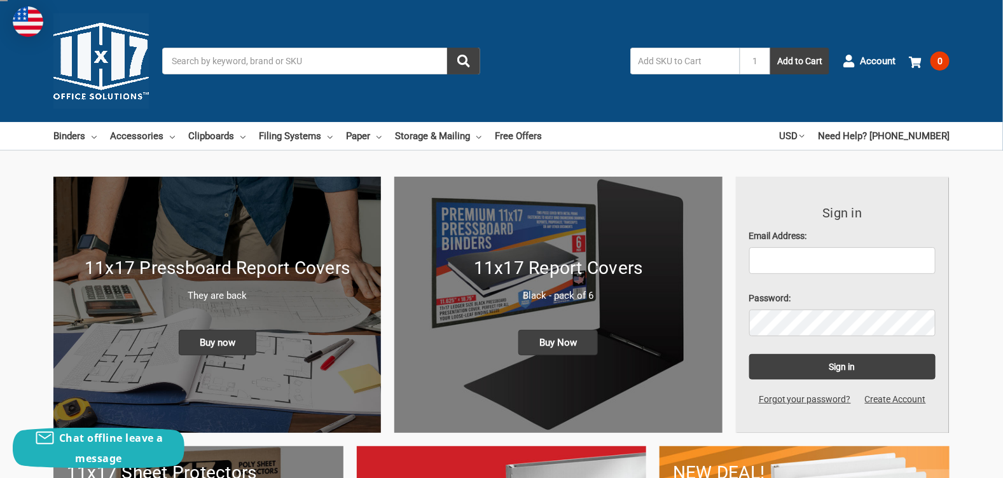
click at [218, 60] on input "Search" at bounding box center [321, 61] width 318 height 27
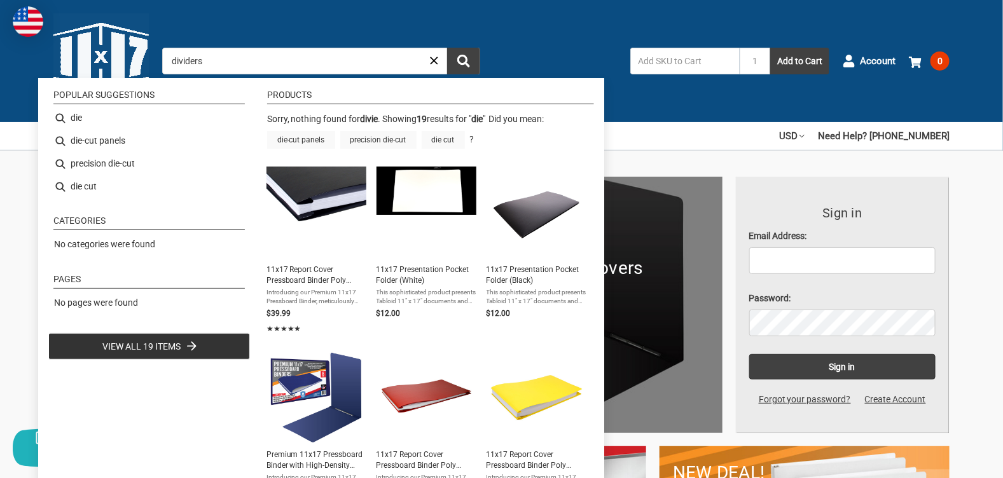
type input "die"
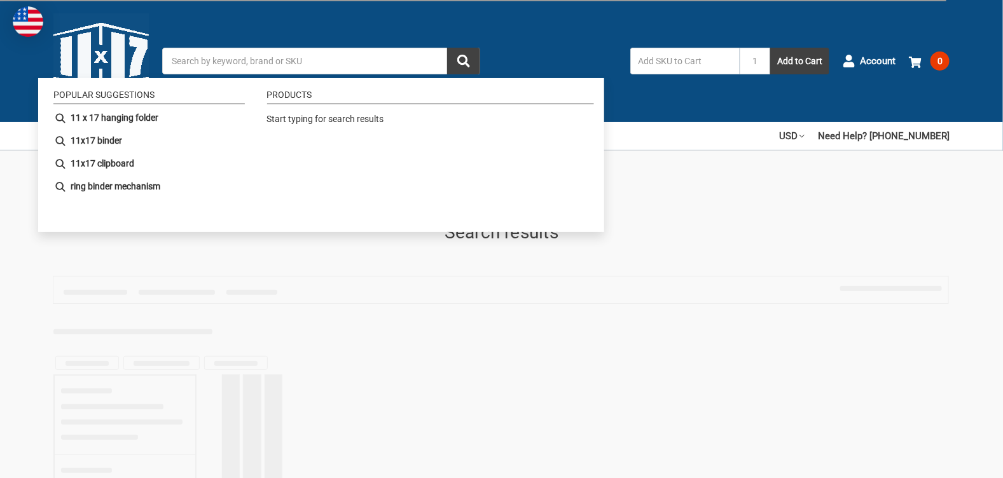
type input "die"
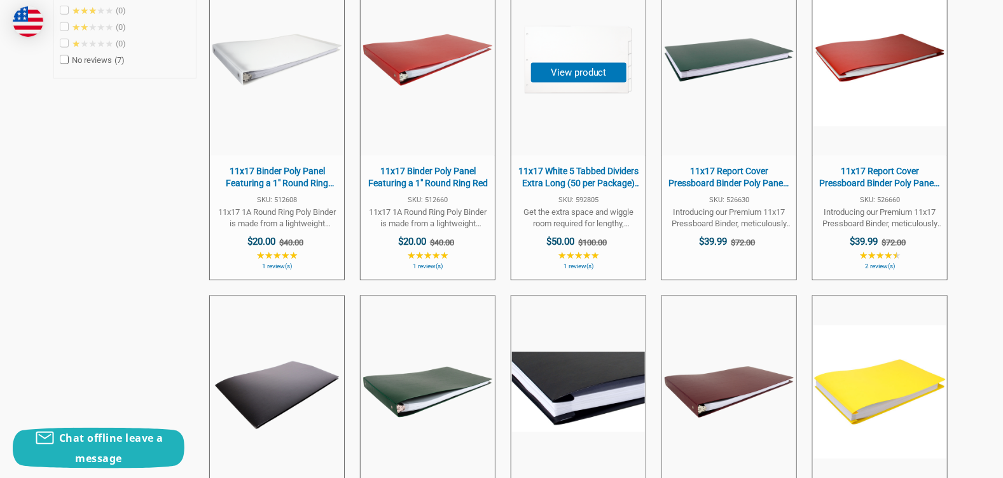
scroll to position [700, 0]
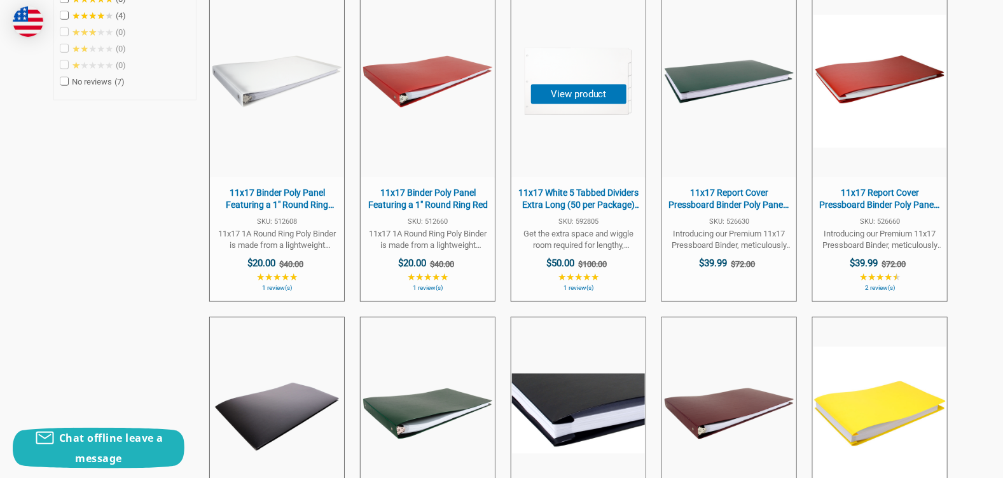
click at [571, 195] on span "11x17 White 5 Tabbed Dividers Extra Long (50 per Package) With Holes" at bounding box center [578, 199] width 121 height 25
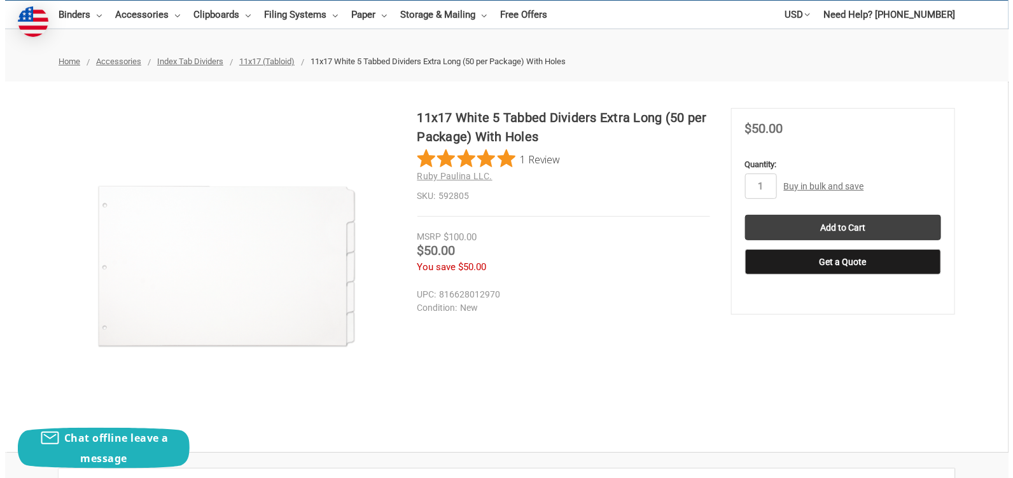
scroll to position [127, 0]
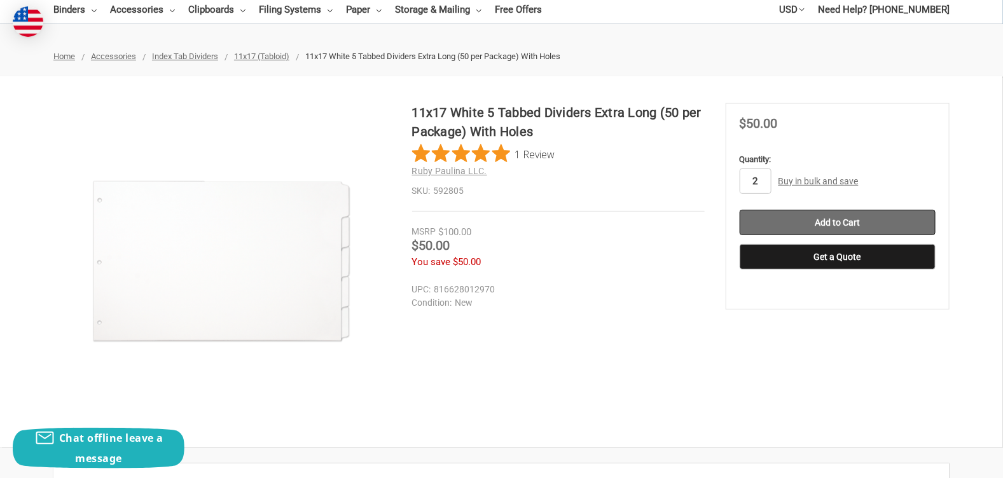
type input "2"
click at [824, 217] on input "Add to Cart" at bounding box center [838, 222] width 196 height 25
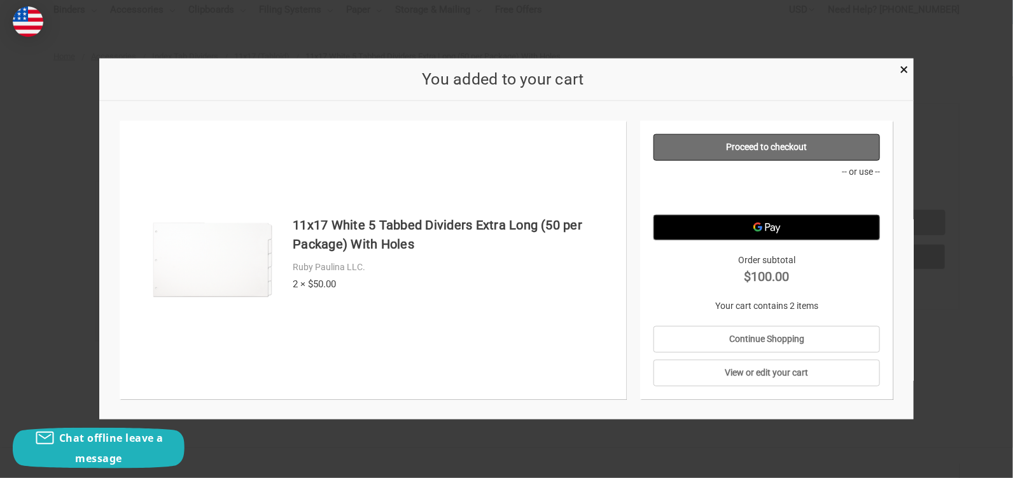
click at [775, 146] on link "Proceed to checkout" at bounding box center [766, 147] width 227 height 27
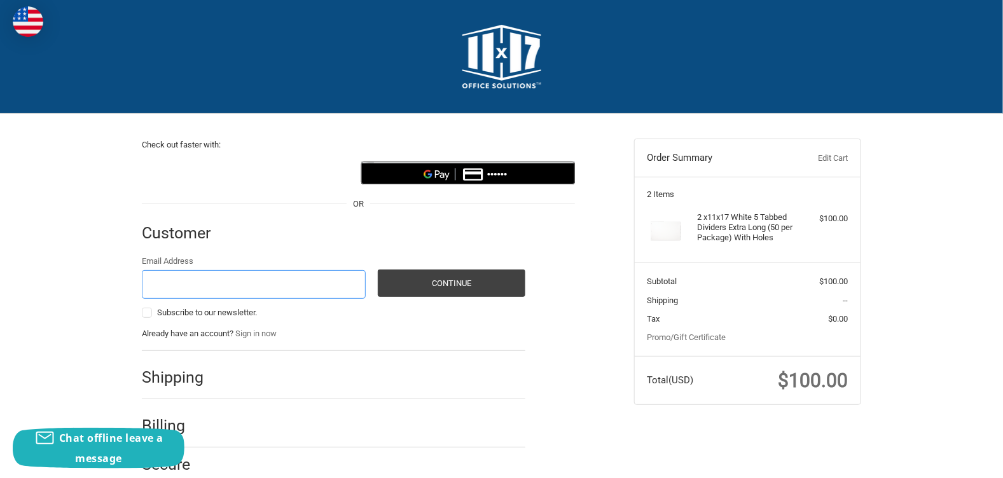
scroll to position [41, 0]
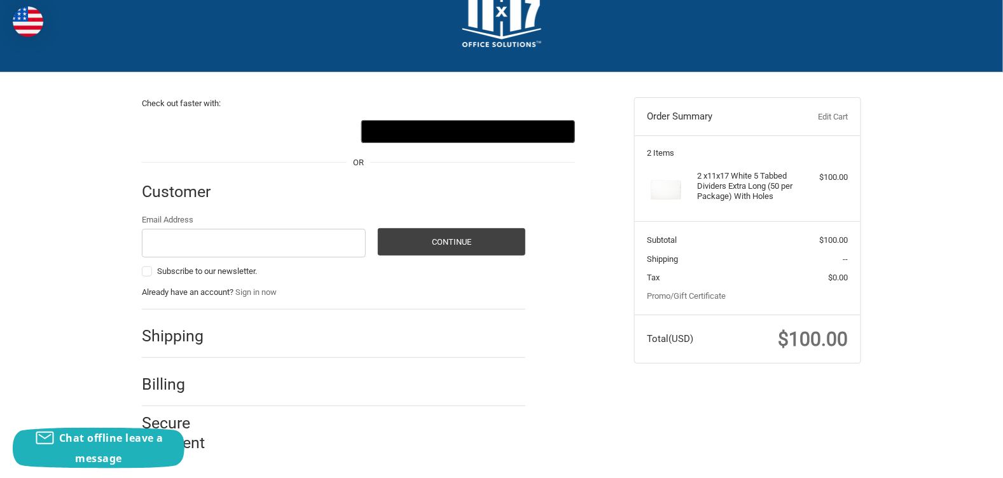
click at [489, 38] on img at bounding box center [501, 15] width 79 height 64
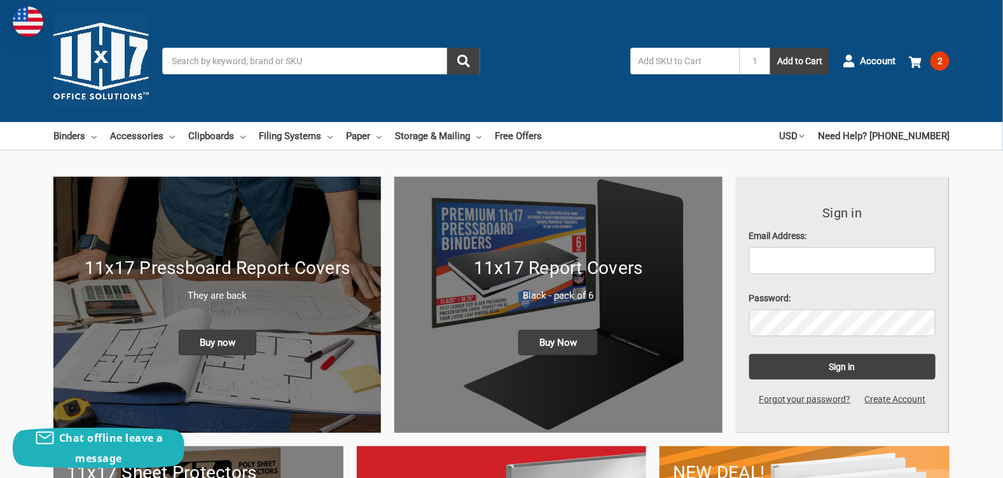
click at [254, 64] on input "Search" at bounding box center [321, 61] width 318 height 27
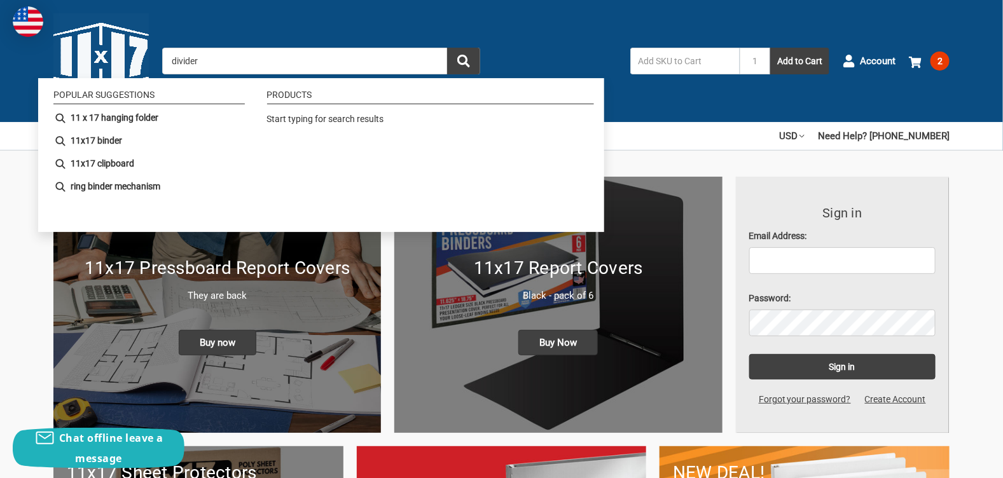
type input "dividers"
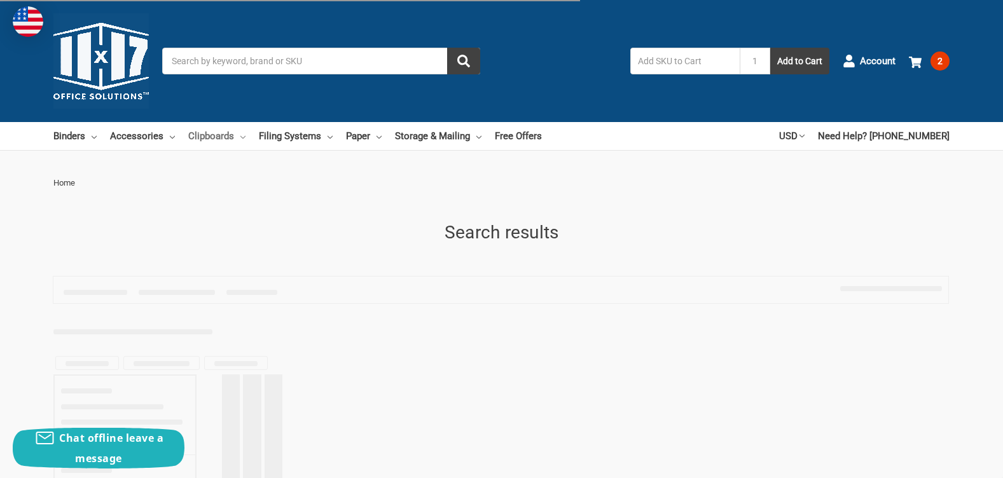
type input "dividers"
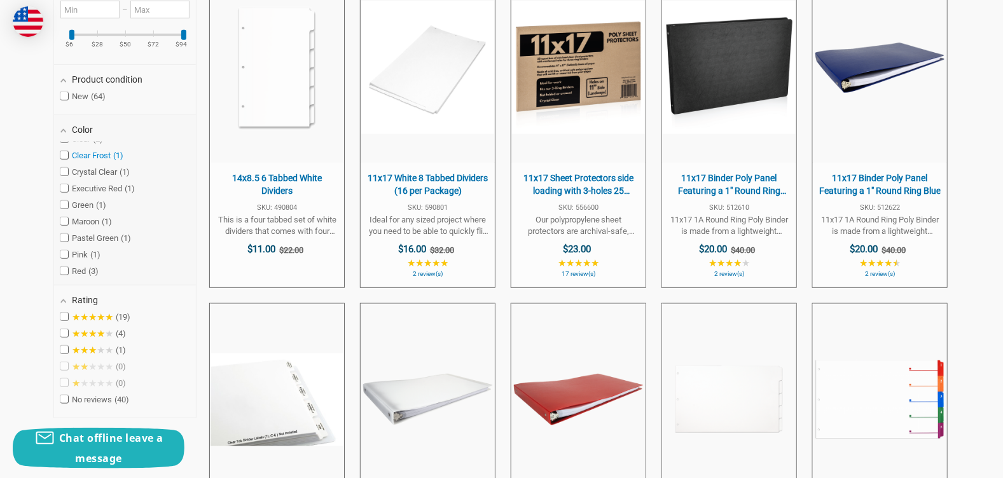
scroll to position [78, 0]
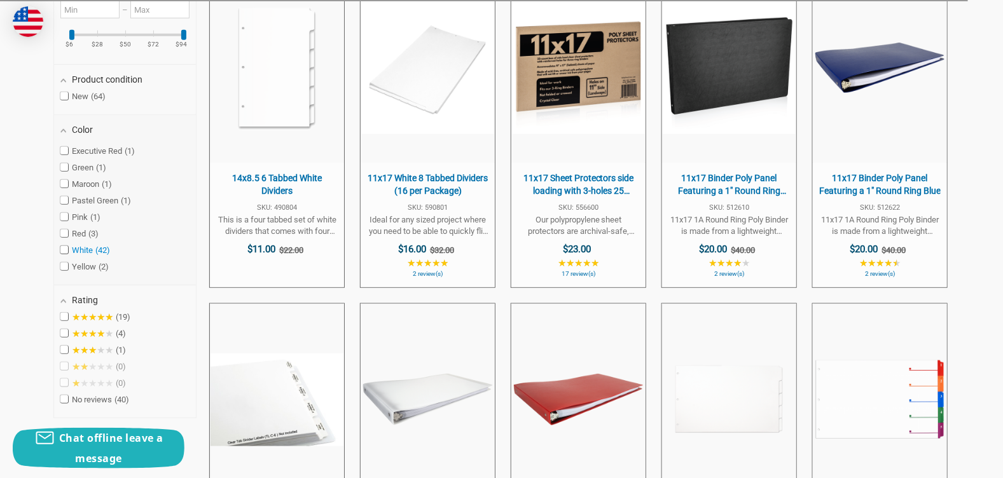
click at [64, 248] on span at bounding box center [64, 250] width 8 height 8
click at [64, 248] on input "White 42" at bounding box center [64, 250] width 8 height 8
checkbox input "true"
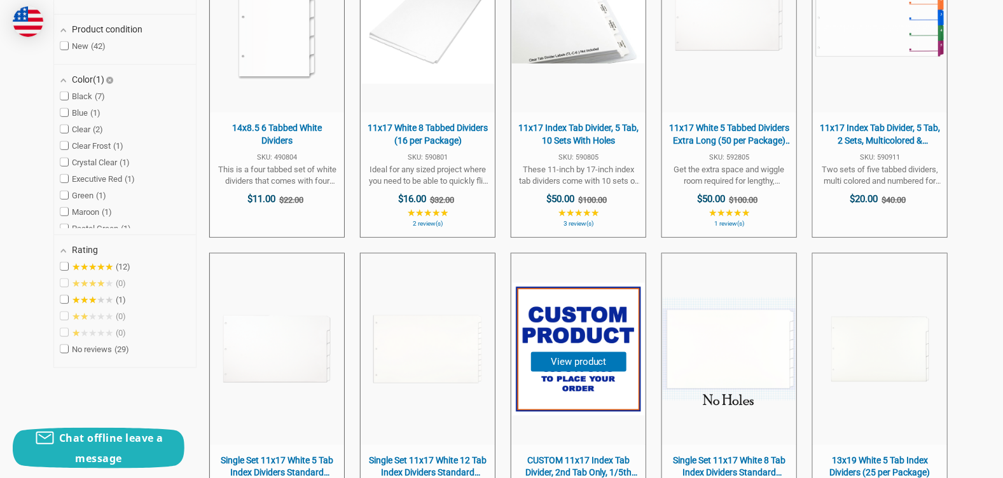
scroll to position [347, 0]
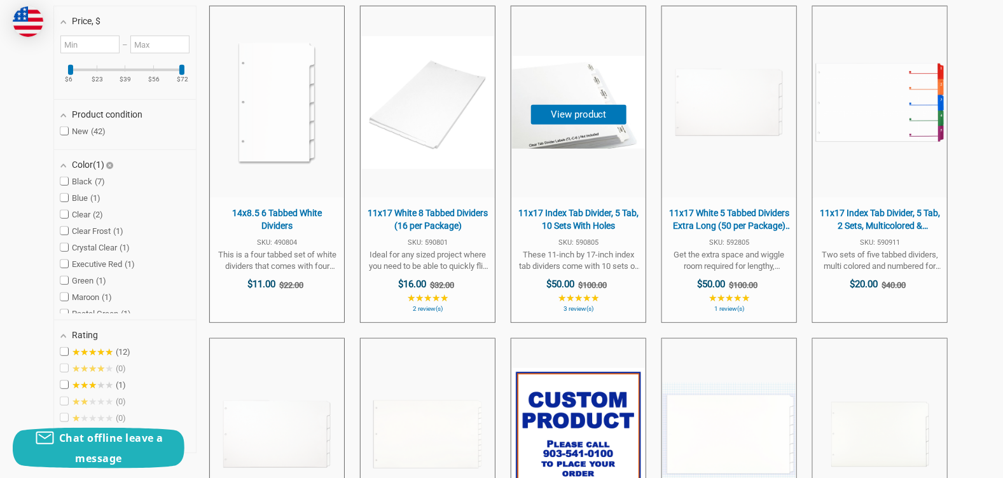
click at [597, 214] on span "11x17 Index Tab Divider, 5 Tab, 10 Sets With Holes" at bounding box center [578, 219] width 121 height 25
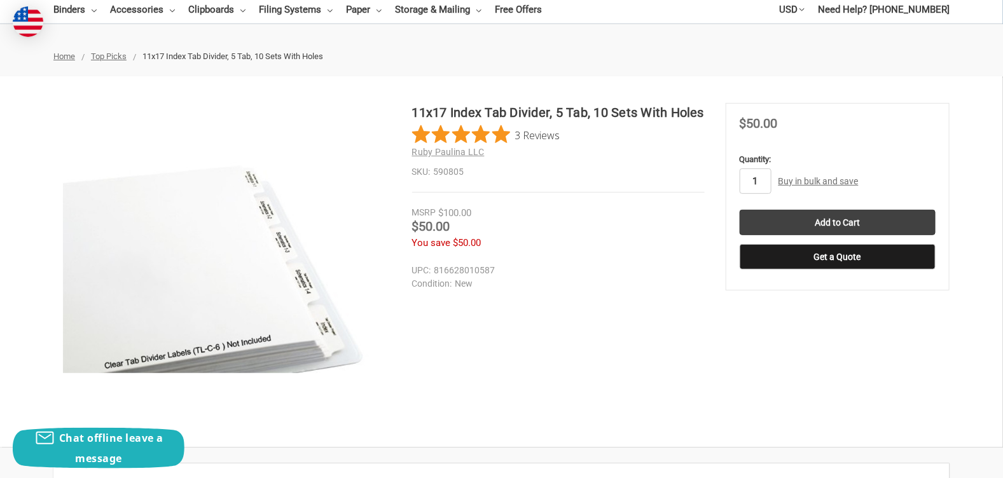
type input "3"
type input "2"
click at [819, 226] on input "Add to Cart" at bounding box center [838, 222] width 196 height 25
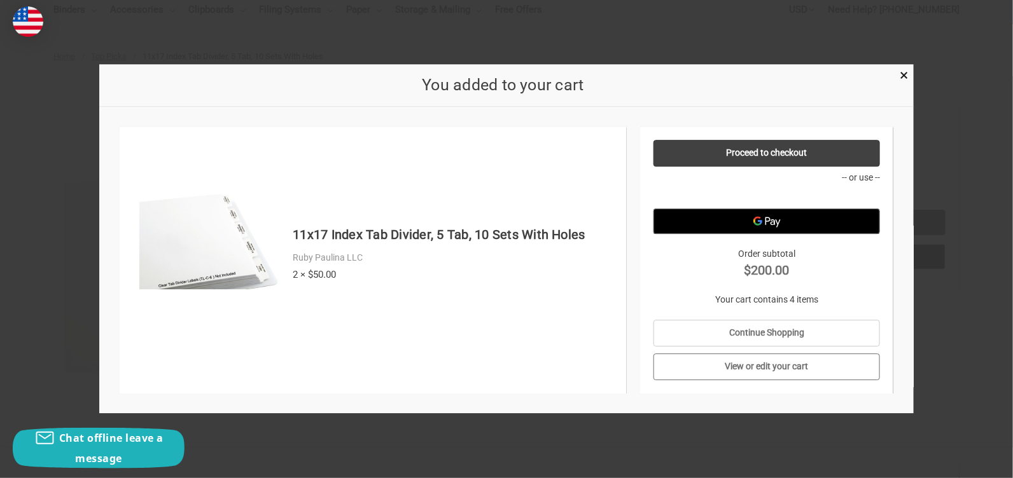
click at [800, 362] on link "View or edit your cart" at bounding box center [766, 367] width 227 height 27
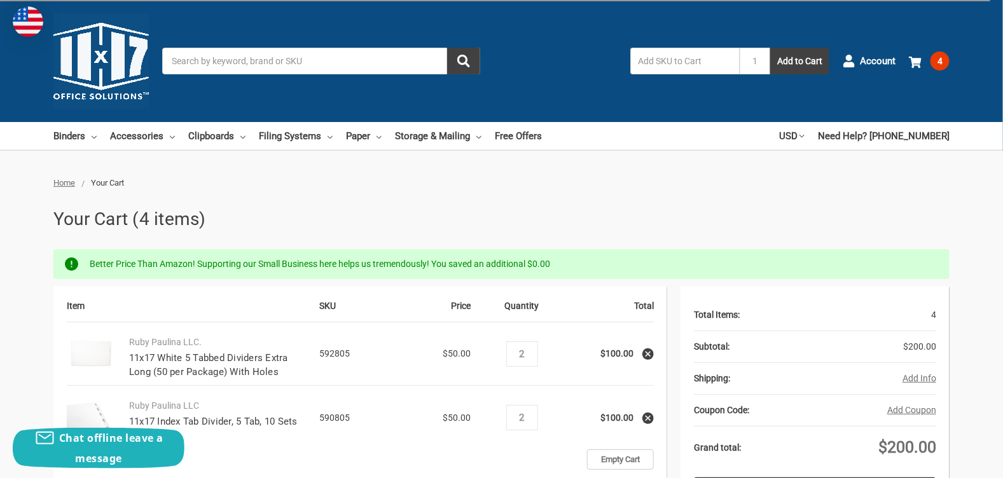
scroll to position [127, 0]
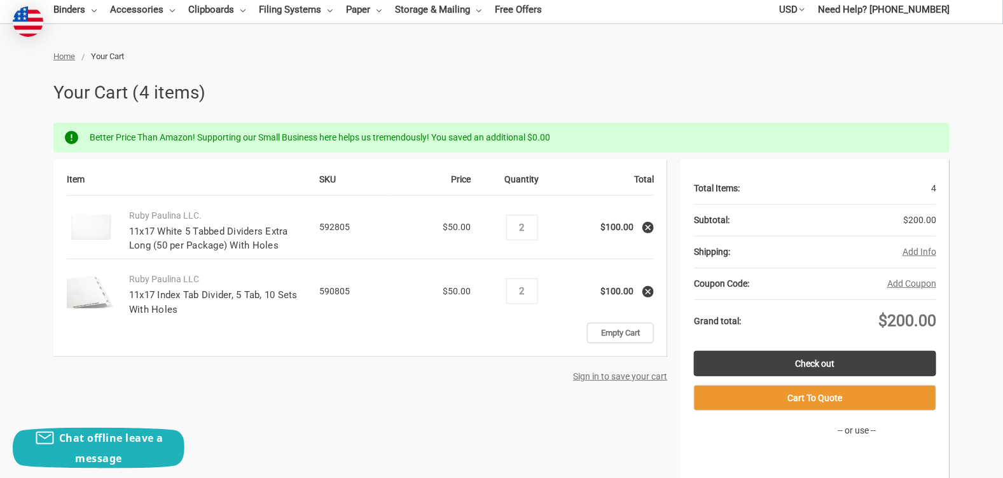
click at [651, 225] on use at bounding box center [648, 227] width 5 height 5
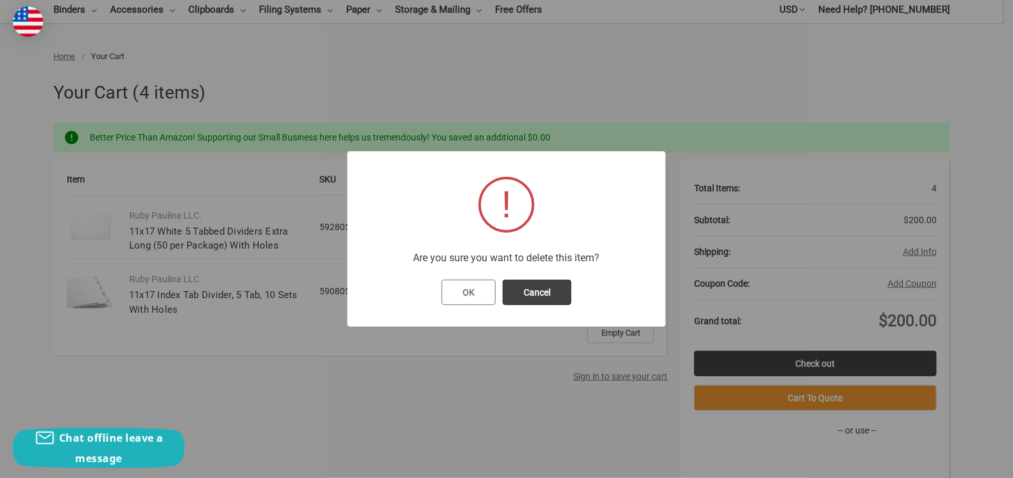
click at [478, 293] on button "OK" at bounding box center [468, 292] width 54 height 25
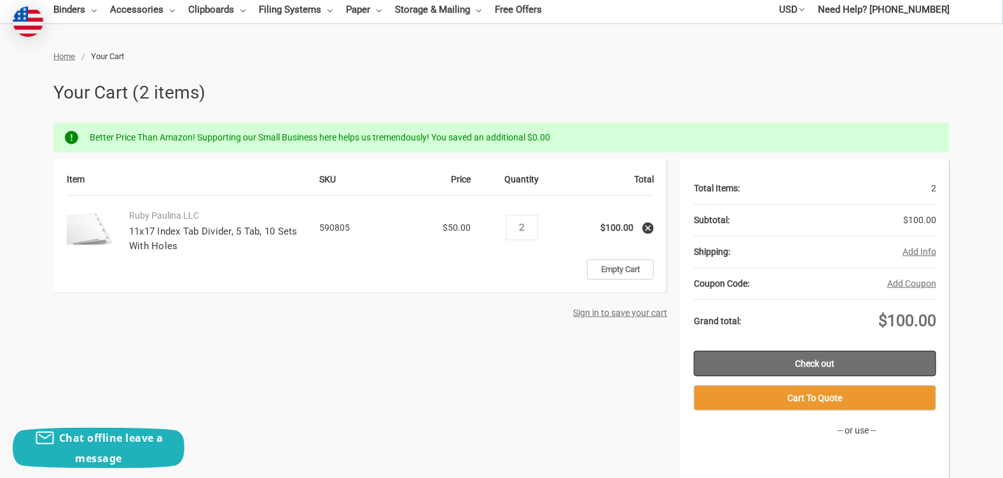
click at [829, 360] on link "Check out" at bounding box center [815, 363] width 242 height 25
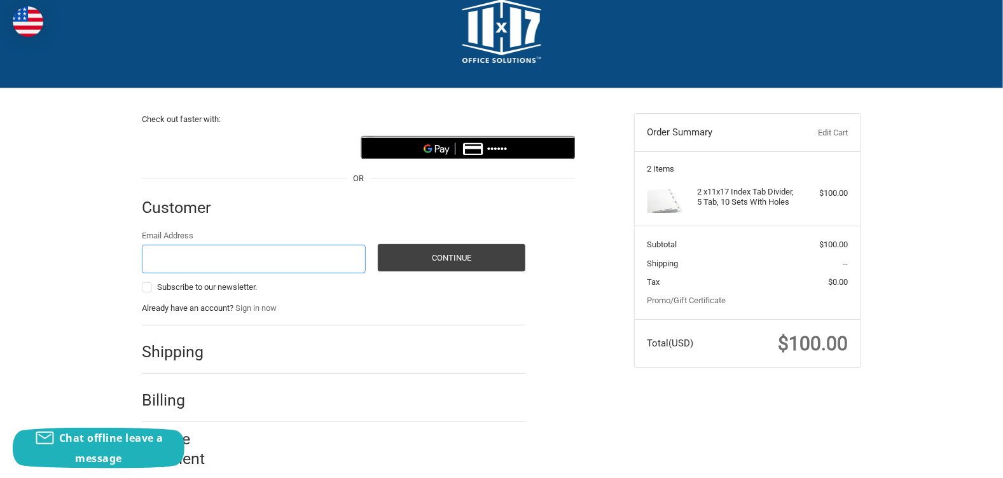
scroll to position [41, 0]
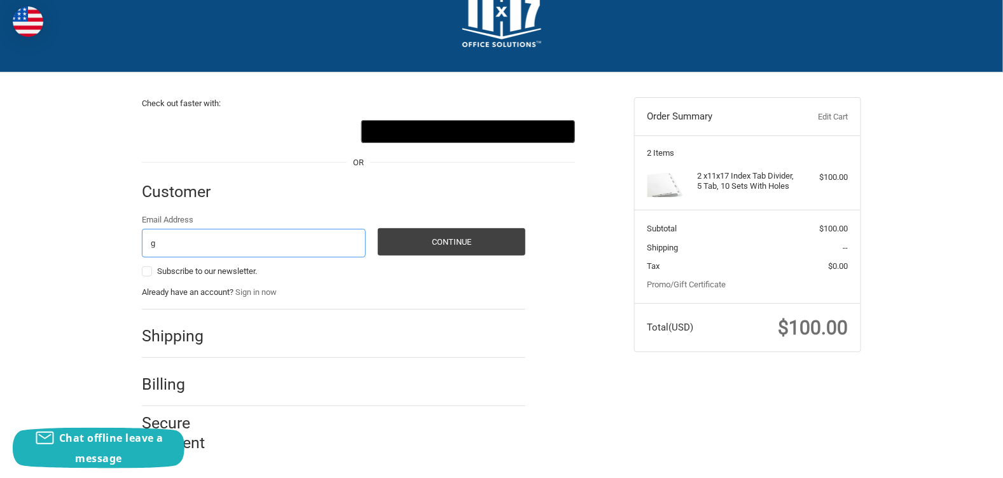
type input "[PERSON_NAME][EMAIL_ADDRESS][PERSON_NAME][DOMAIN_NAME]"
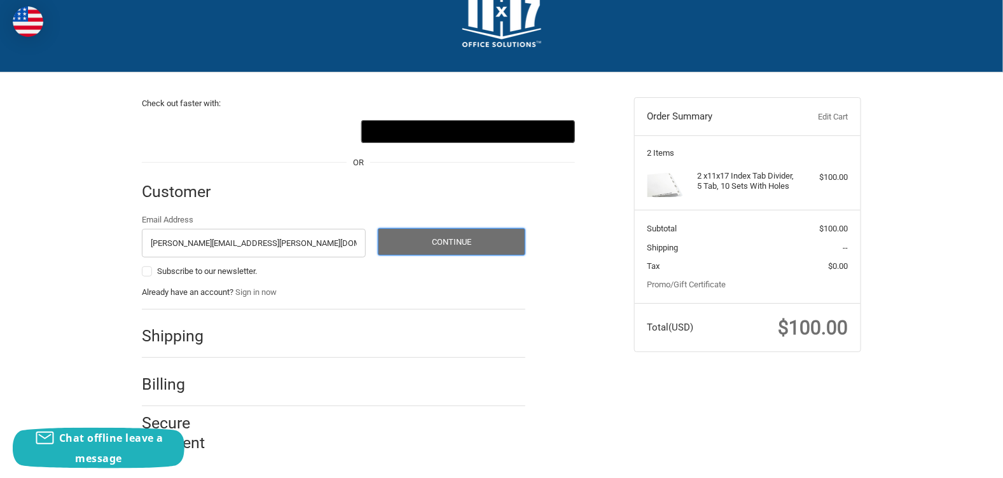
click at [422, 239] on button "Continue" at bounding box center [452, 241] width 148 height 27
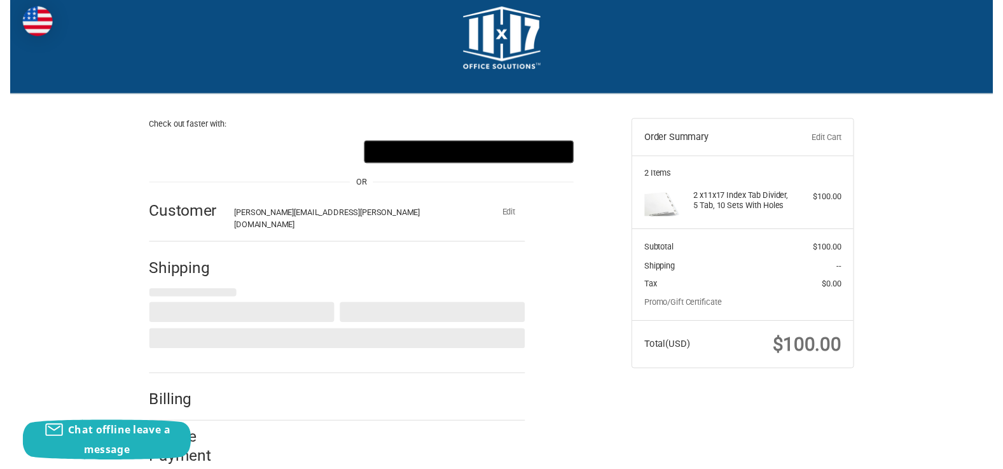
scroll to position [0, 0]
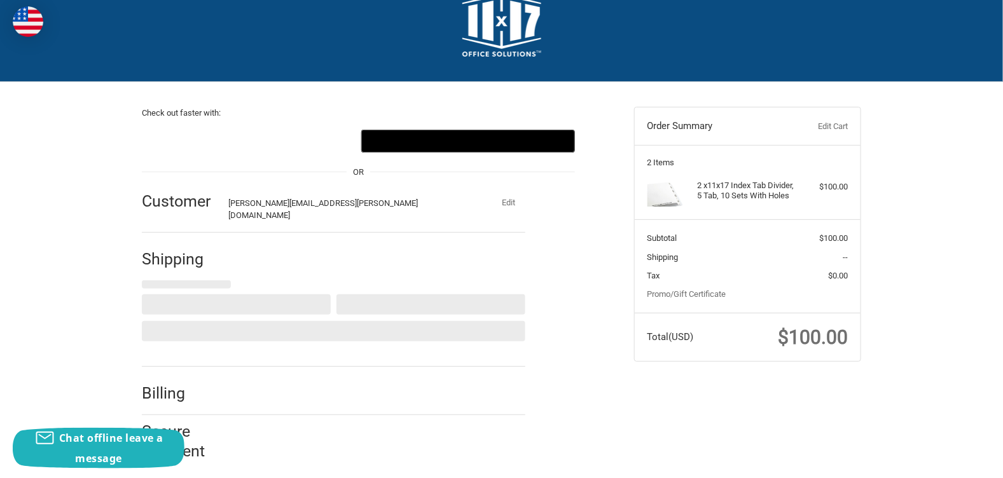
select select "US"
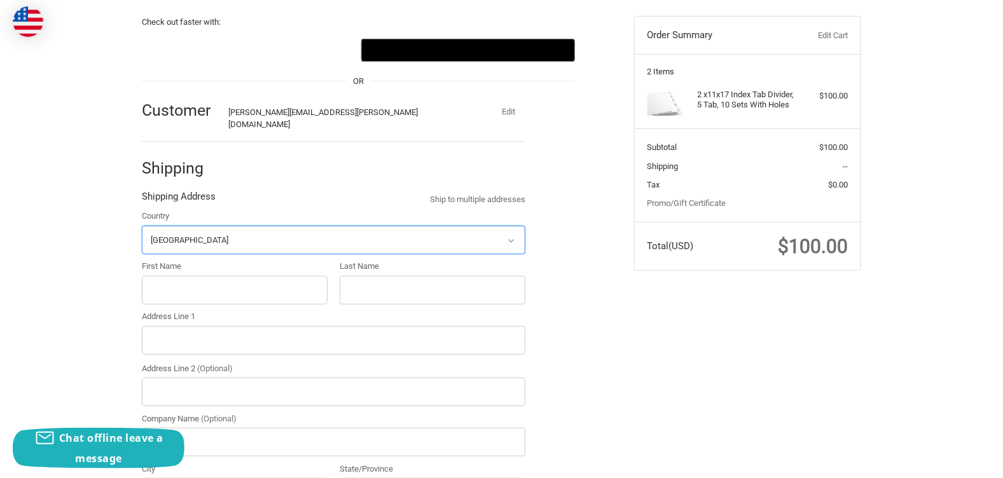
scroll to position [169, 0]
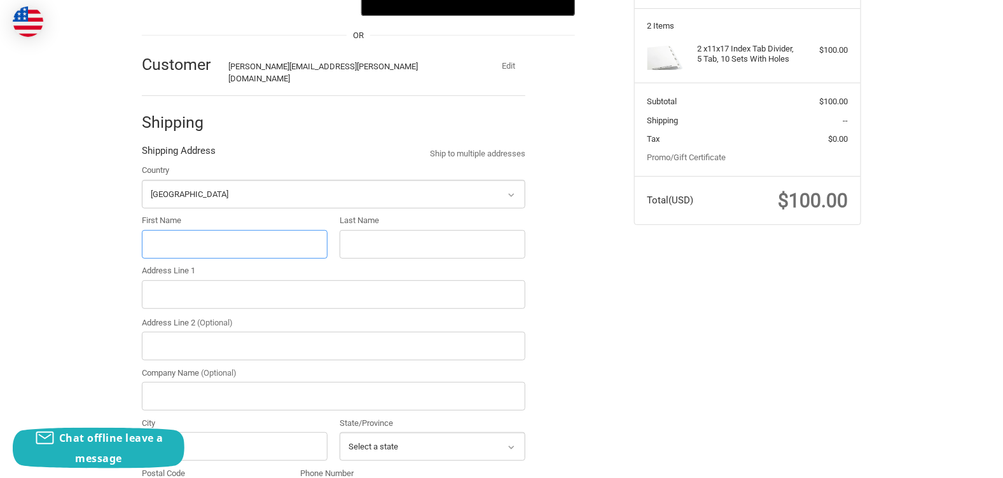
drag, startPoint x: 188, startPoint y: 240, endPoint x: 195, endPoint y: 235, distance: 8.6
click at [188, 240] on input "First Name" at bounding box center [235, 244] width 186 height 29
type input "f"
type input "Gloria"
type input "Contreras"
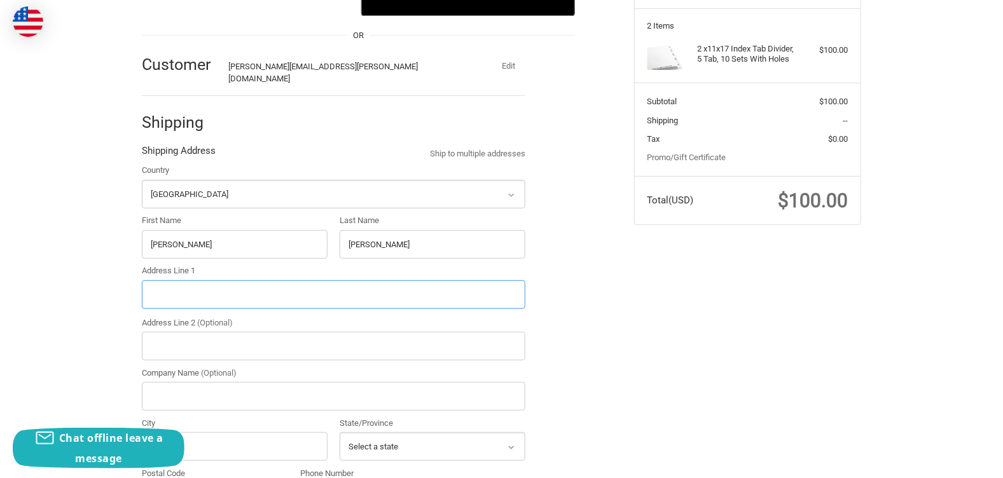
type input "1660 West Anaheim Street"
type input "Phillips66"
type input "Wilmington"
select select "CA"
type input "90744"
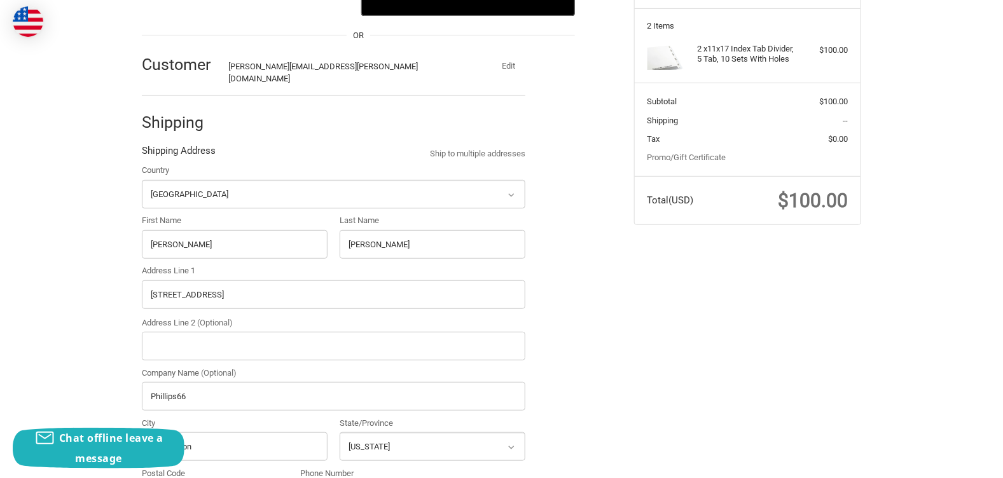
type input "13109526305"
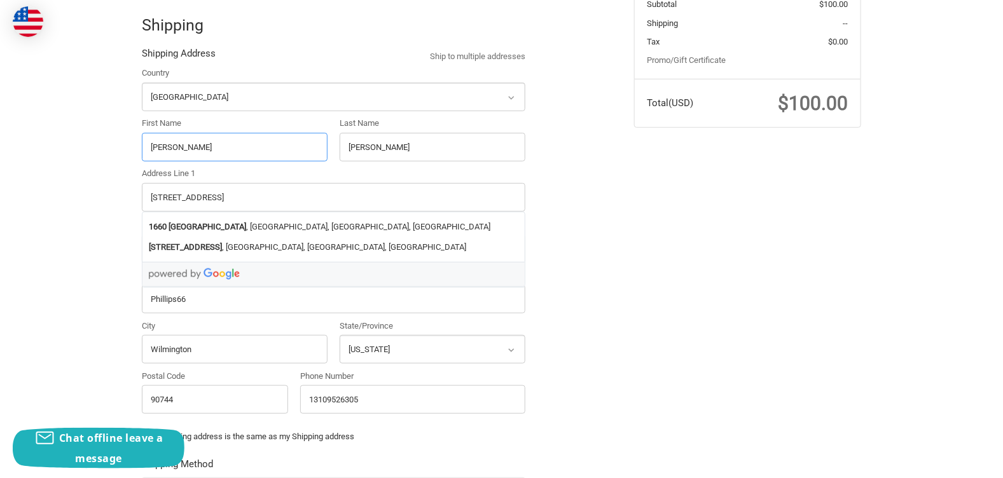
scroll to position [295, 0]
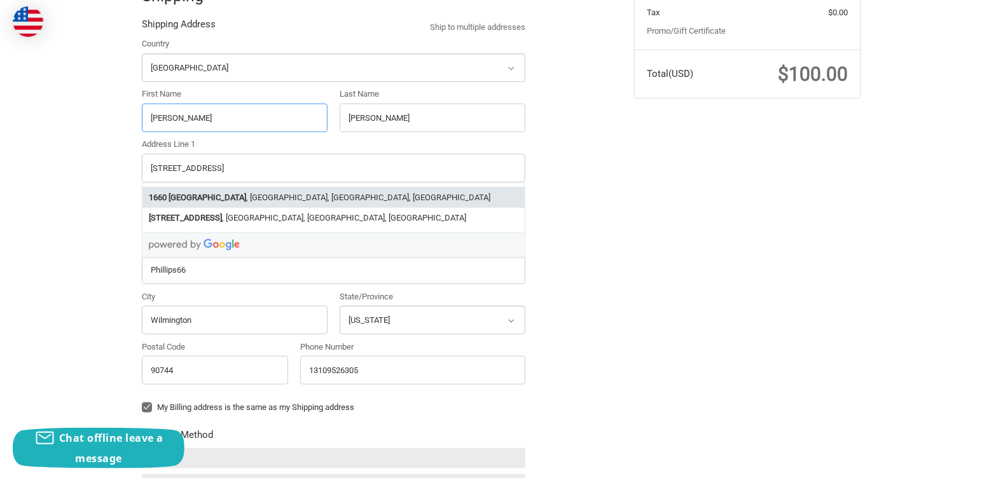
click at [296, 188] on li "1660 West Anaheim Street , Wilmington, CA, USA" at bounding box center [333, 197] width 382 height 21
type input "Los Angeles"
select select "CA"
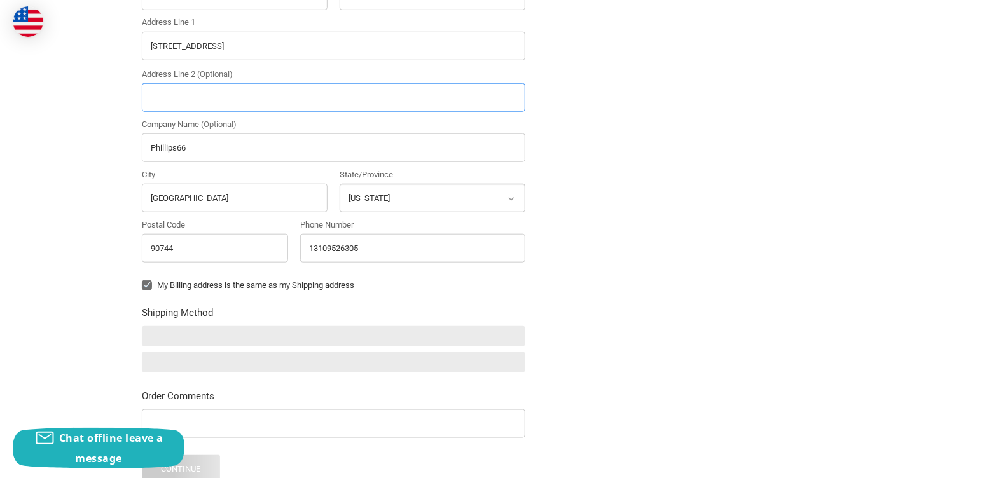
scroll to position [423, 0]
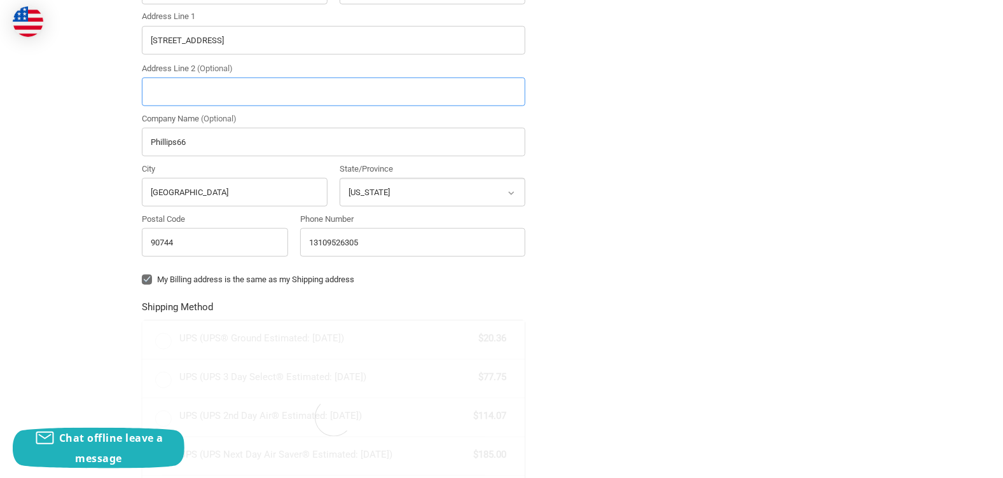
radio input "true"
drag, startPoint x: 204, startPoint y: 174, endPoint x: -117, endPoint y: 139, distance: 323.1
click at [0, 139] on html "Checkout Check out faster with: @import url(//fonts.googleapis.com/css?family=G…" at bounding box center [501, 166] width 1003 height 1179
type input "Wilm"
radio input "true"
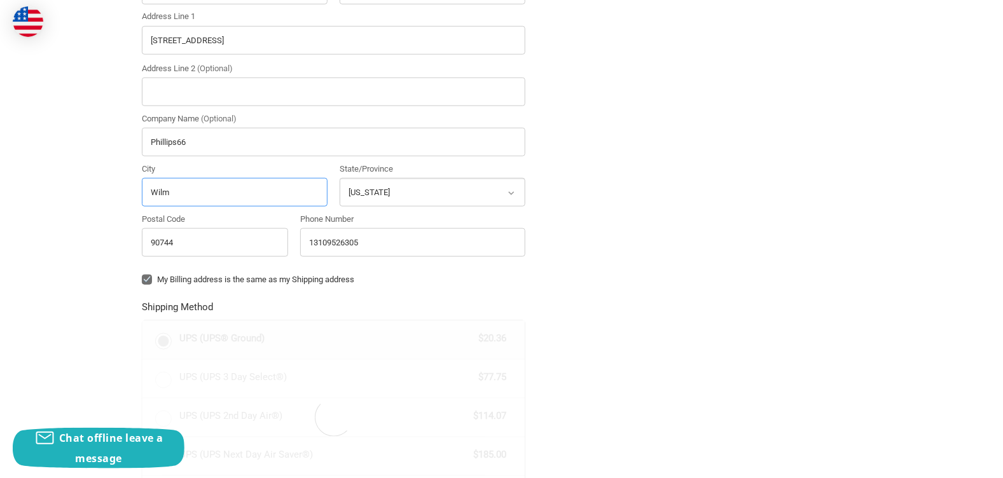
type input "Wilmington"
radio input "true"
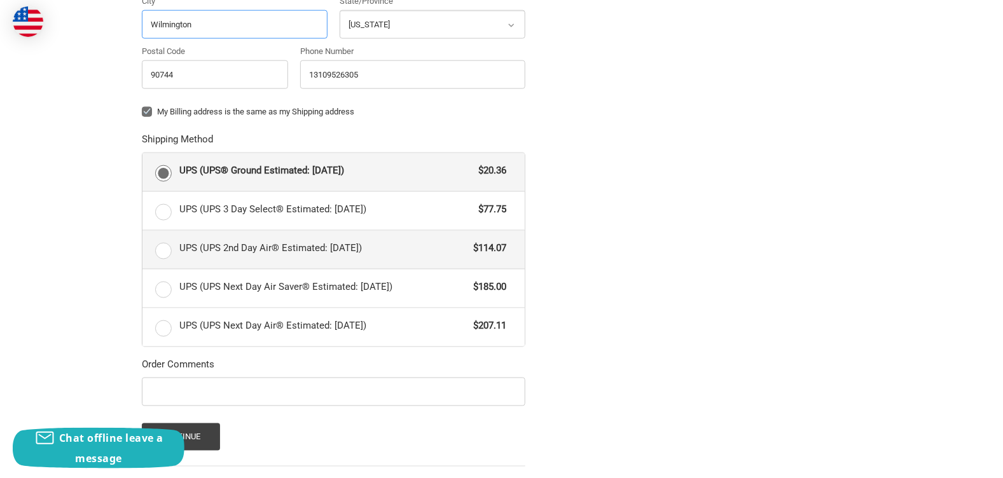
scroll to position [613, 0]
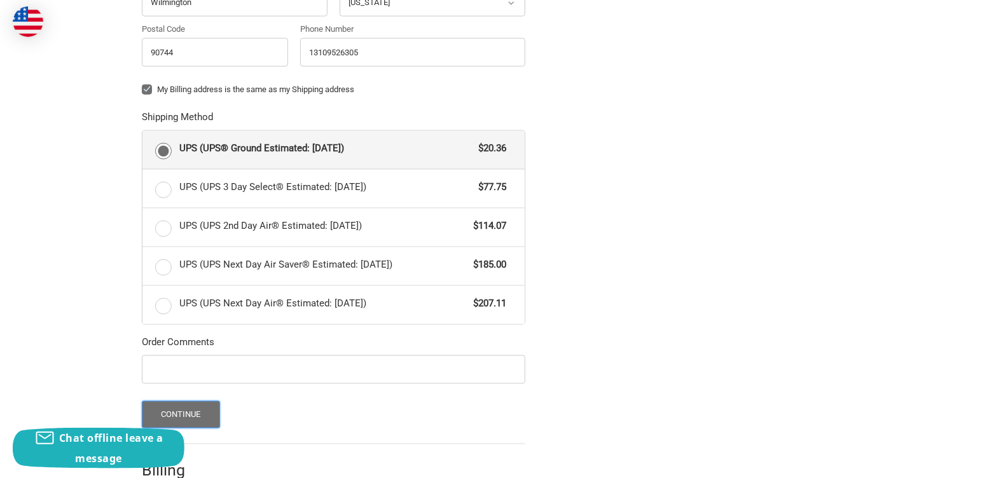
click at [168, 405] on button "Continue" at bounding box center [181, 414] width 78 height 27
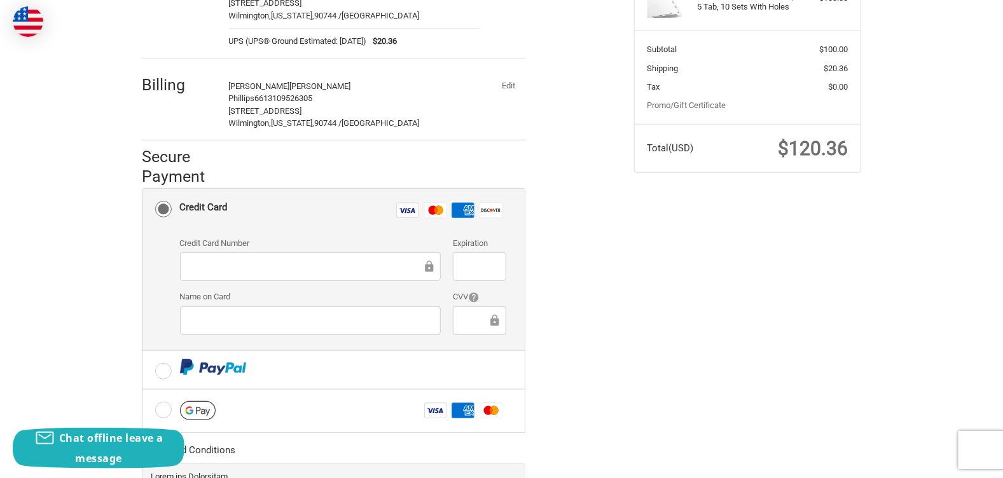
scroll to position [254, 0]
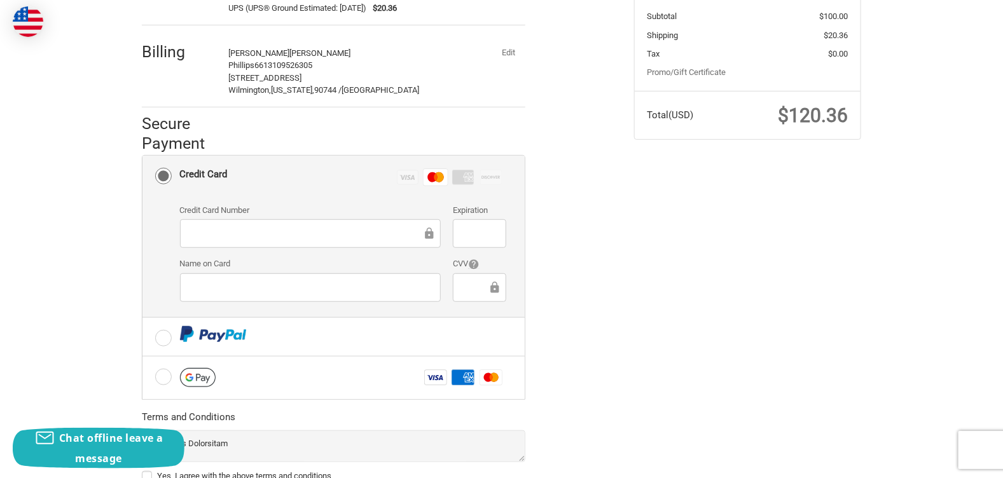
click at [489, 219] on div at bounding box center [479, 233] width 53 height 29
click at [466, 258] on label "CVV" at bounding box center [479, 264] width 53 height 13
click at [610, 211] on div "Check out faster with: @import url(//fonts.googleapis.com/css?family=Google+San…" at bounding box center [378, 206] width 492 height 692
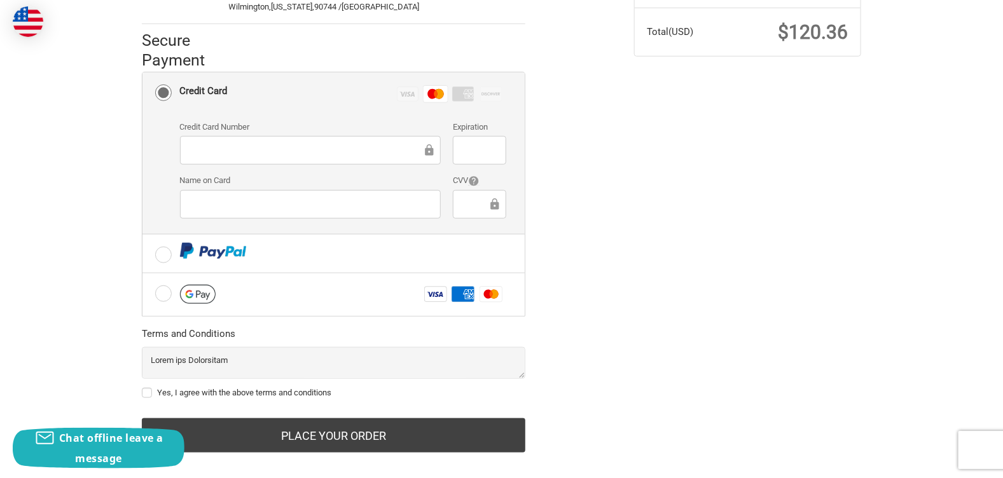
scroll to position [342, 0]
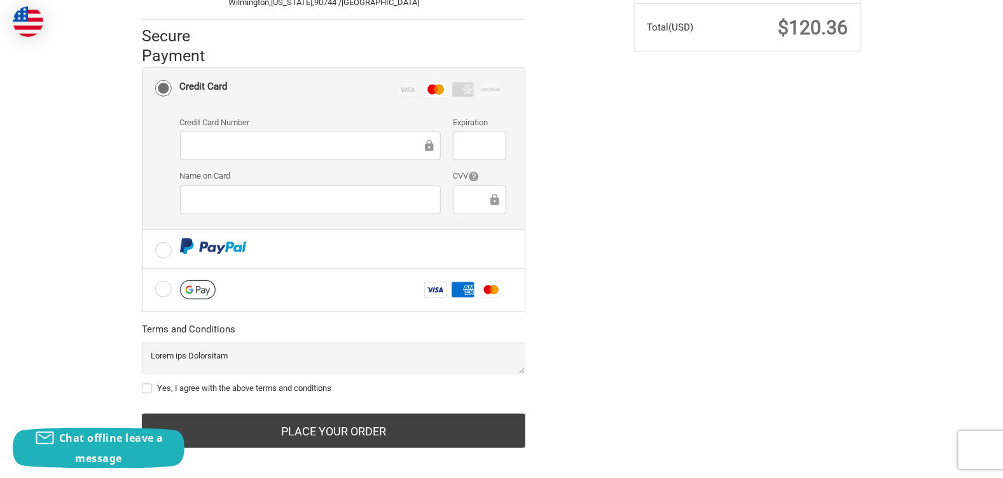
click at [140, 380] on div "Check out faster with: @import url(//fonts.googleapis.com/css?family=Google+San…" at bounding box center [378, 118] width 492 height 692
click at [141, 378] on div "Check out faster with: @import url(//fonts.googleapis.com/css?family=Google+San…" at bounding box center [378, 118] width 492 height 692
click at [153, 384] on label "Yes, I agree with the above terms and conditions" at bounding box center [334, 389] width 384 height 10
click at [142, 382] on input "Yes, I agree with the above terms and conditions" at bounding box center [142, 382] width 1 height 1
checkbox input "true"
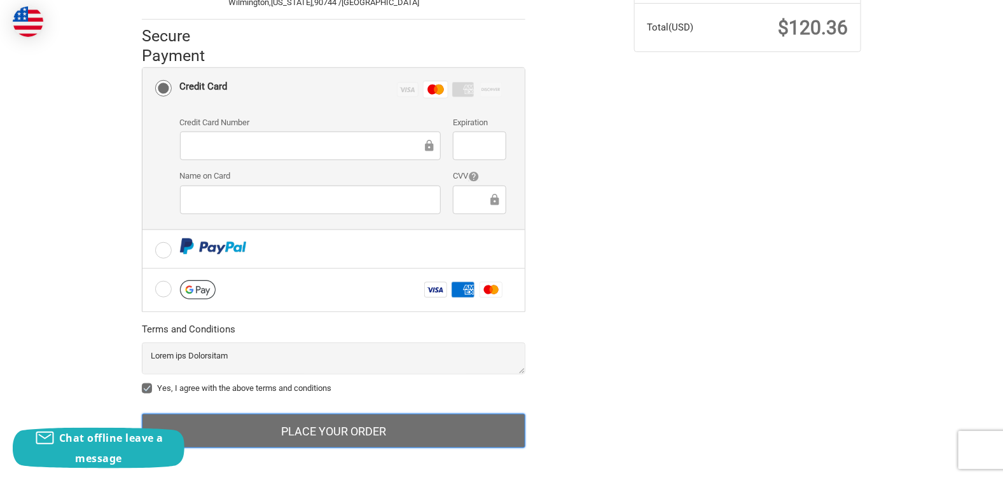
click at [322, 422] on button "Place Your Order" at bounding box center [334, 431] width 384 height 34
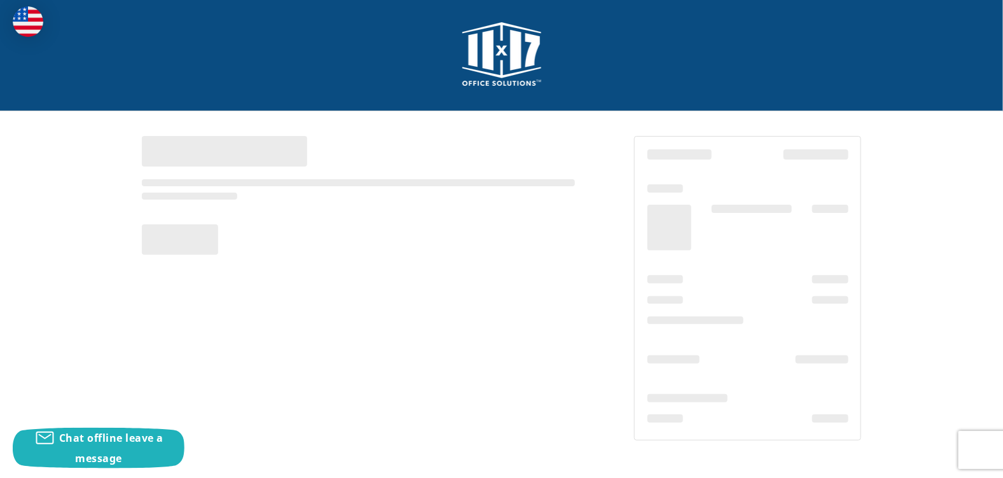
scroll to position [1, 0]
